Goal: Information Seeking & Learning: Learn about a topic

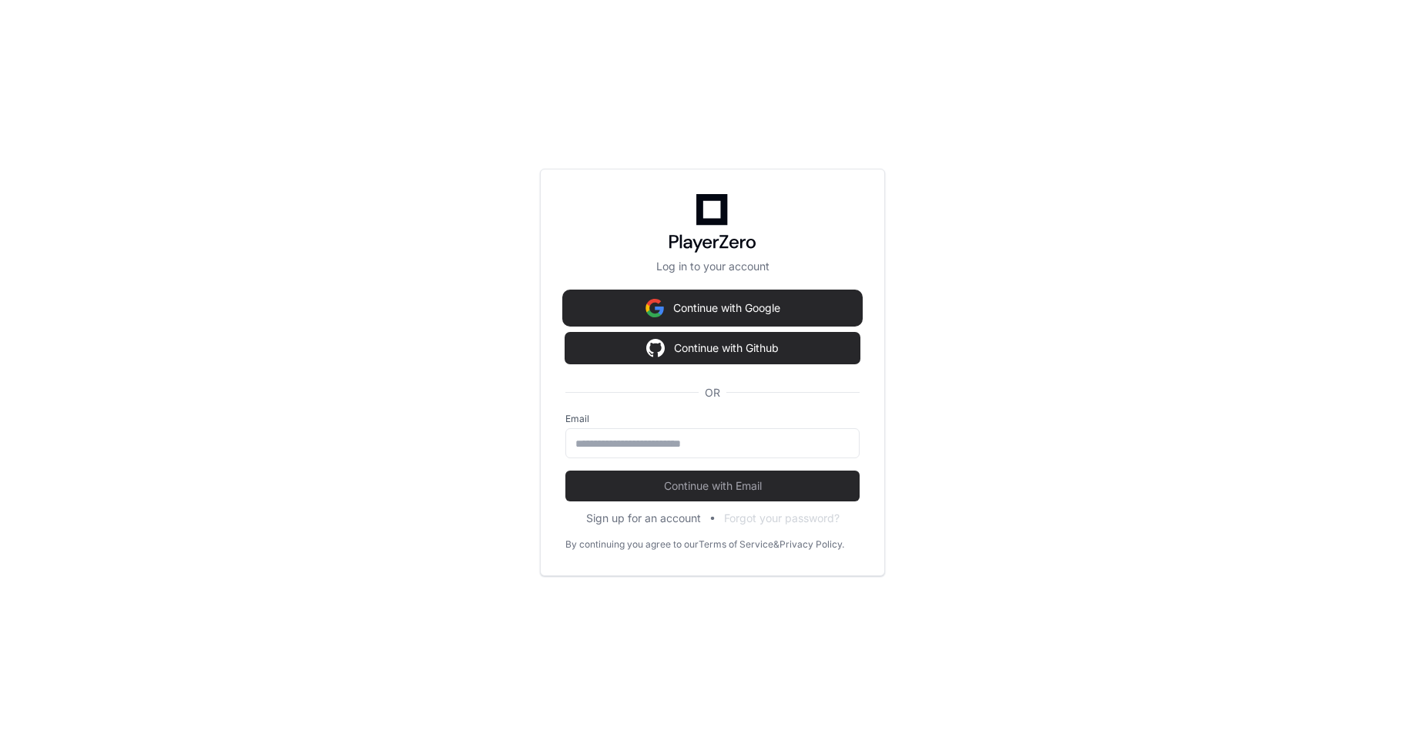
click at [721, 299] on button "Continue with Google" at bounding box center [712, 308] width 294 height 31
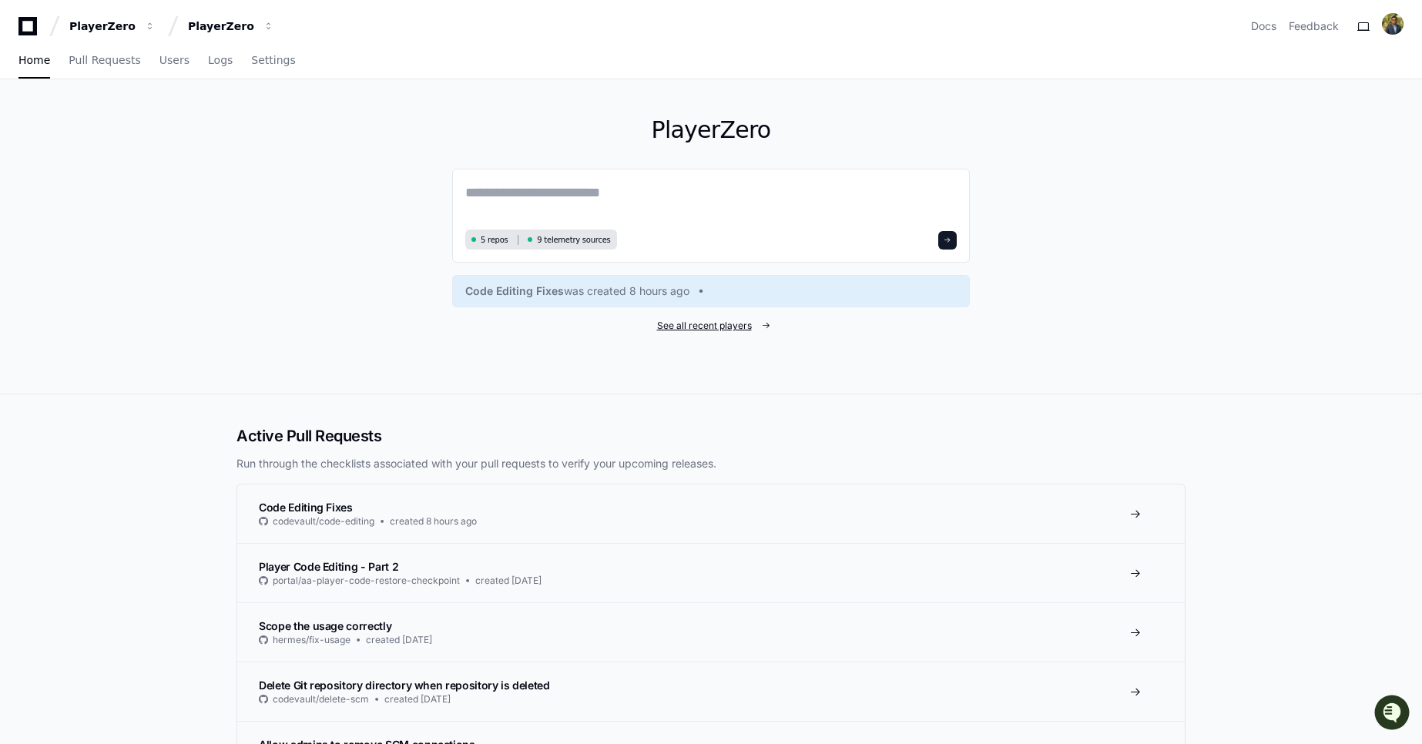
click at [714, 330] on span "See all recent players" at bounding box center [704, 326] width 95 height 12
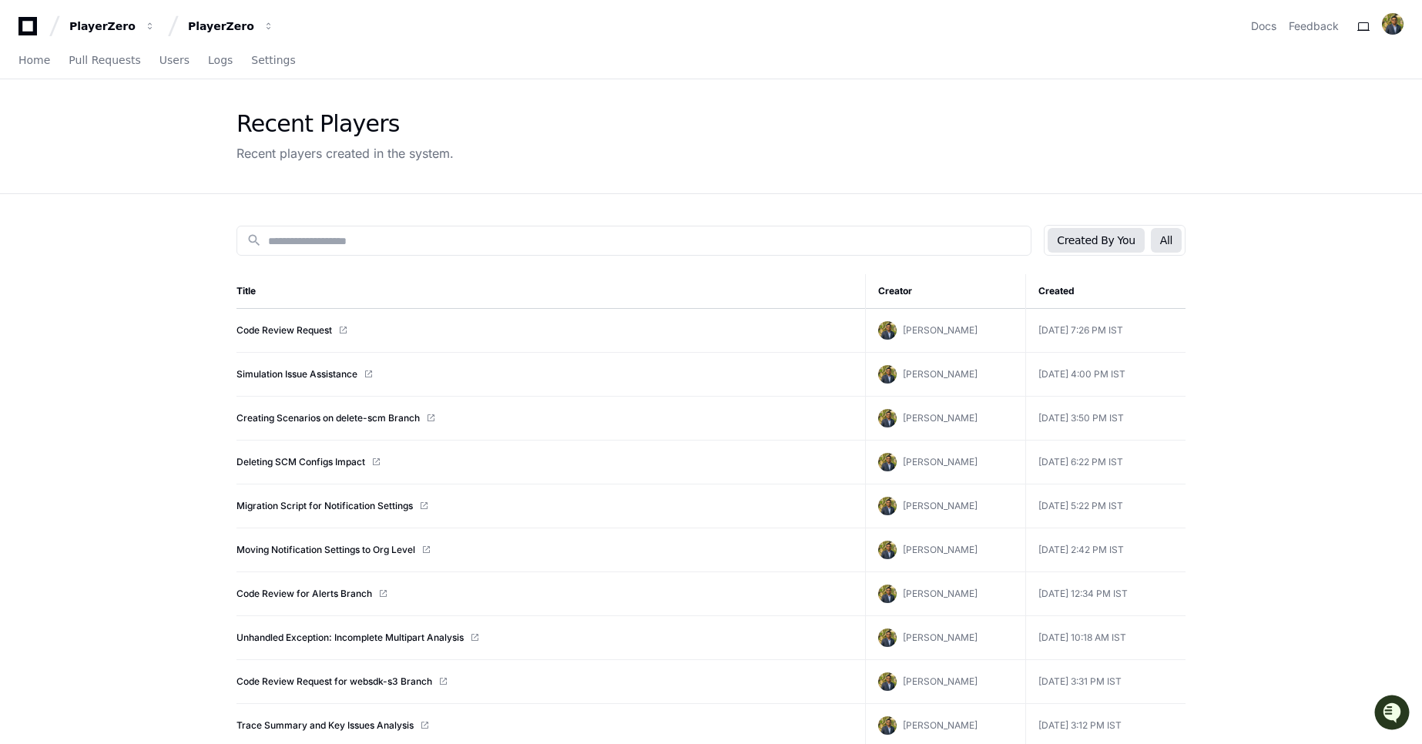
click at [1153, 248] on button "All" at bounding box center [1165, 240] width 31 height 25
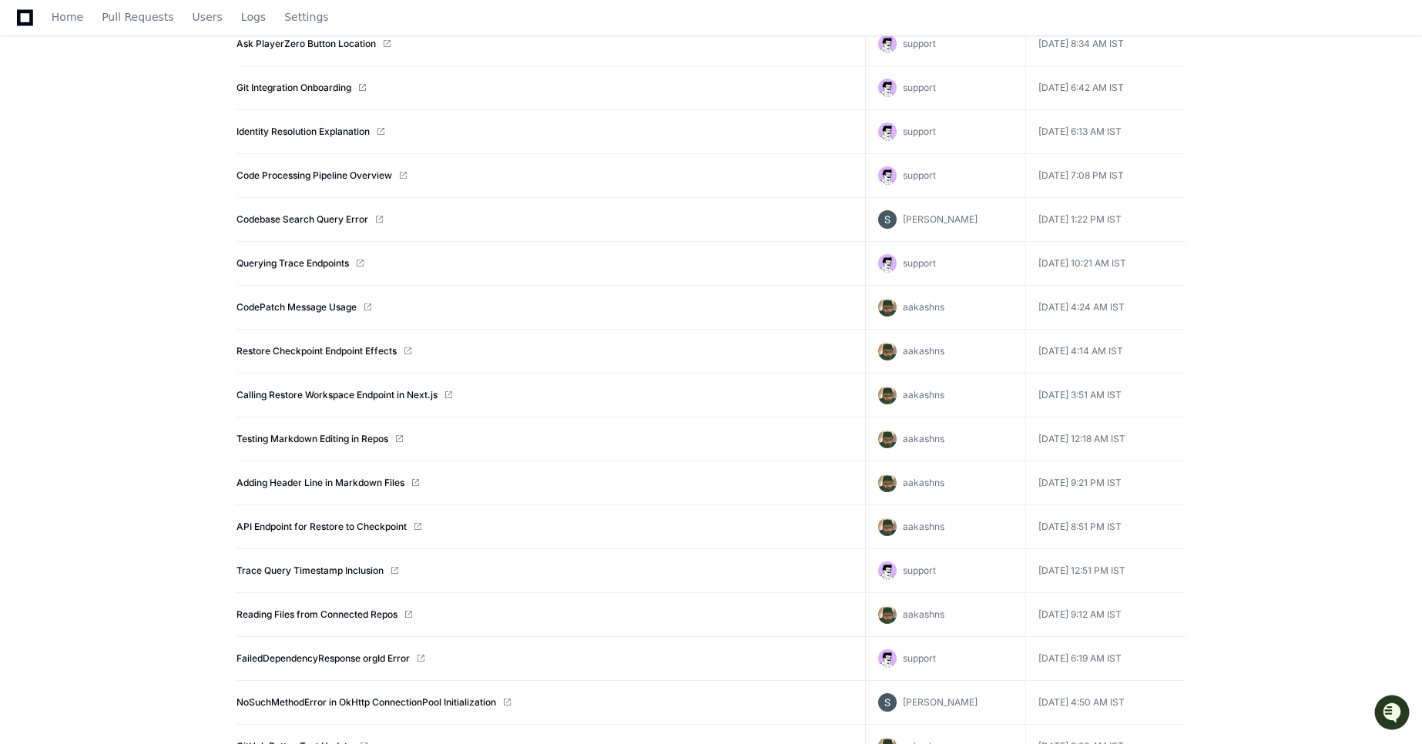
scroll to position [333, 0]
click at [277, 661] on link "FailedDependencyResponse orgId Error" at bounding box center [322, 656] width 173 height 12
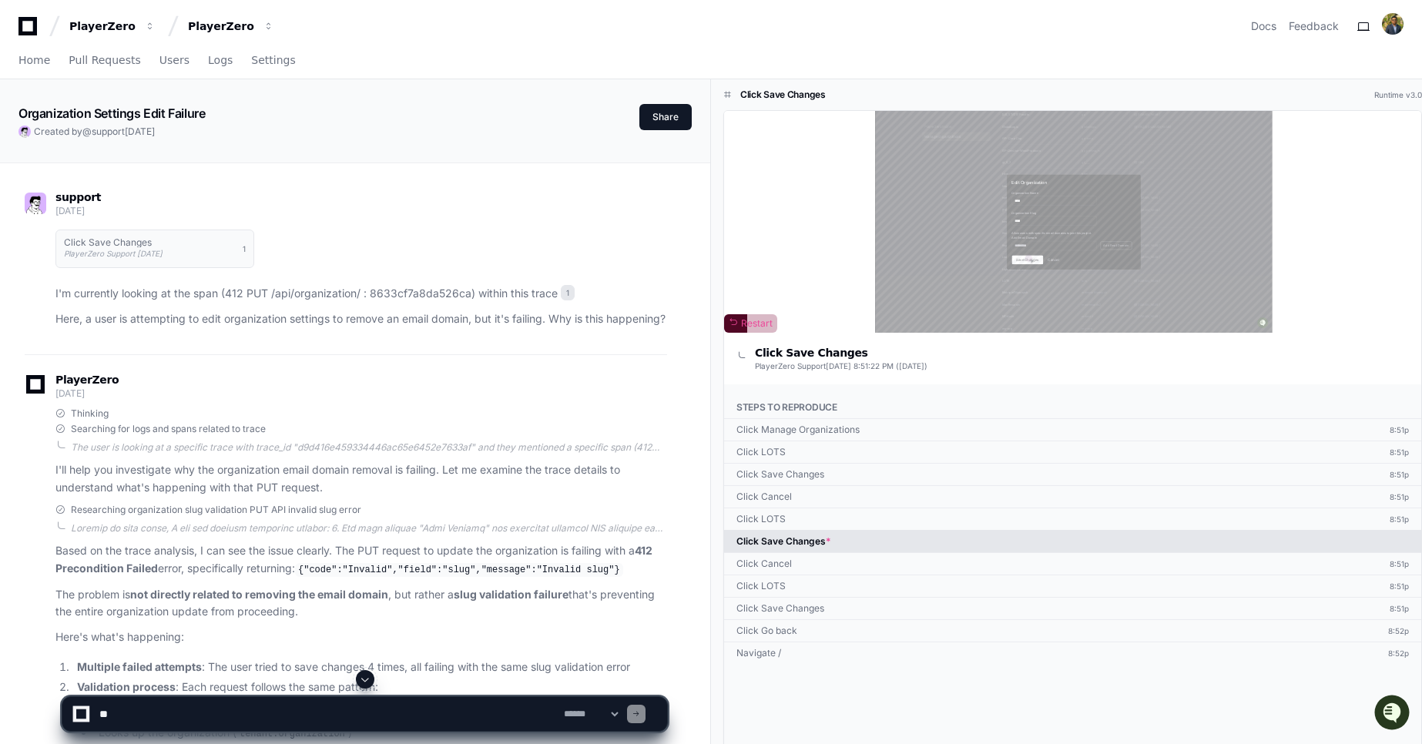
click at [807, 543] on link "Click Save Changes *" at bounding box center [1072, 541] width 697 height 22
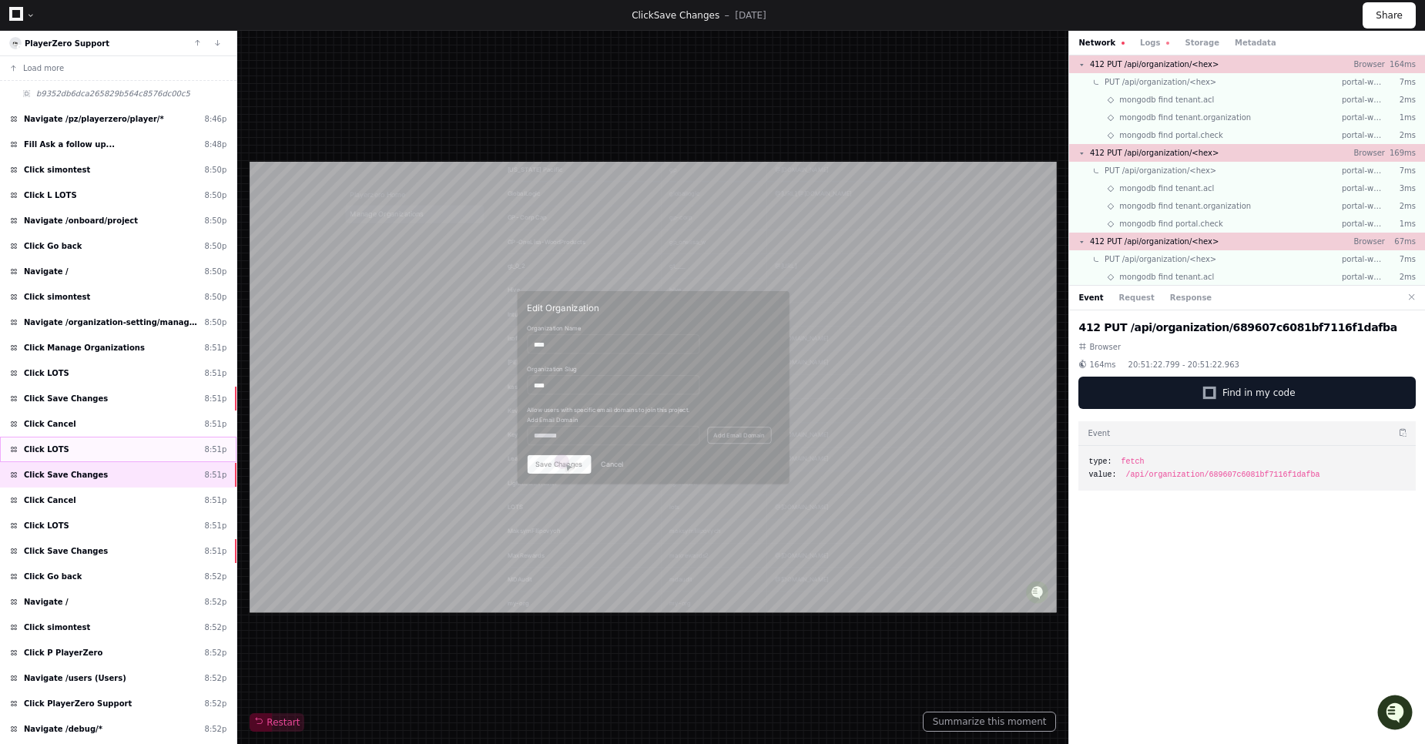
click at [82, 452] on div "Click LOTS 8:51p" at bounding box center [118, 449] width 236 height 25
